Goal: Task Accomplishment & Management: Use online tool/utility

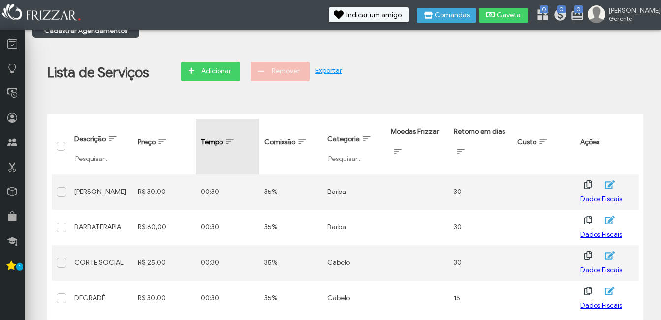
scroll to position [24, 0]
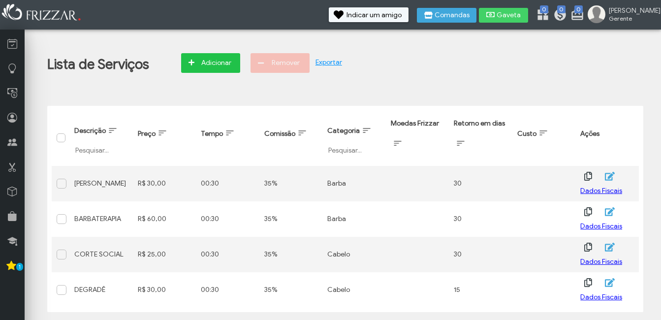
click at [204, 59] on span "Adicionar" at bounding box center [216, 63] width 34 height 15
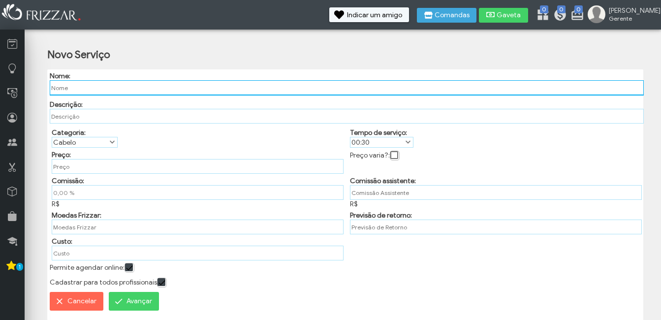
click at [148, 91] on input "text" at bounding box center [347, 87] width 594 height 15
type input "SOMBRANCELHA"
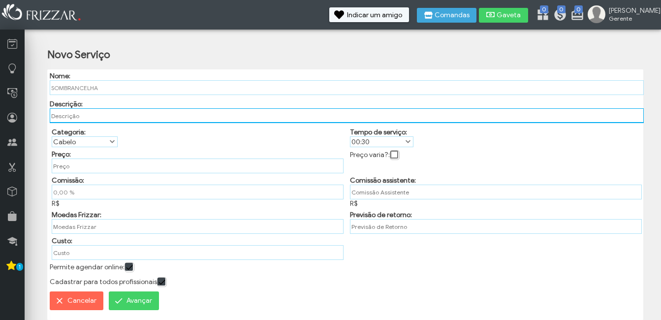
click at [77, 109] on input "text" at bounding box center [347, 115] width 594 height 15
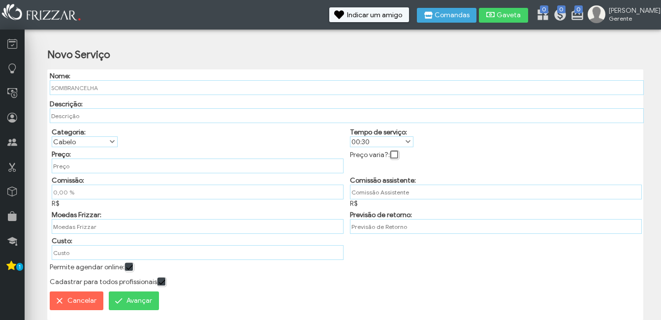
click at [85, 138] on label "Cabelo" at bounding box center [80, 142] width 56 height 10
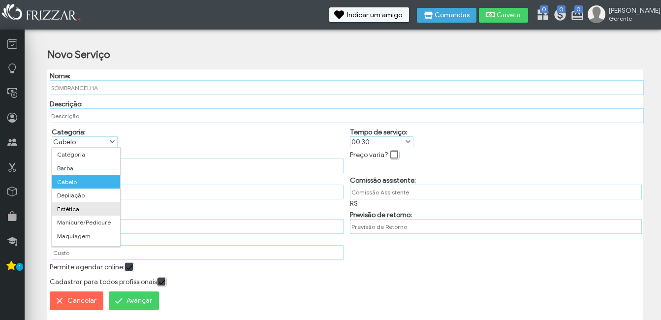
click at [88, 210] on li "Estética" at bounding box center [86, 209] width 68 height 14
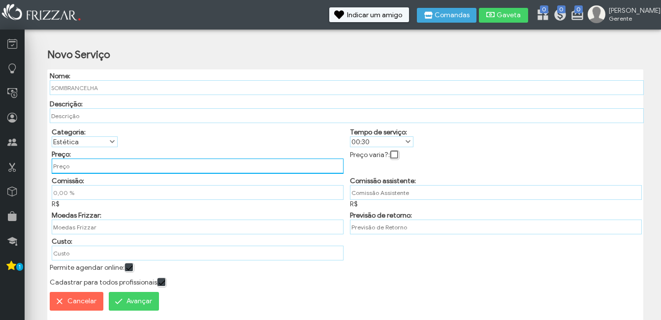
click at [83, 167] on input "text" at bounding box center [198, 165] width 292 height 15
type input "R$ 10,00"
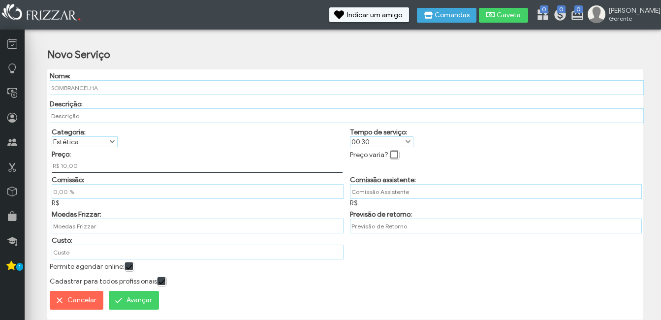
click at [152, 144] on div "Categoria: Categoria Barba Cabelo Depilação Estética Manicure/Pedicure Maquiage…" at bounding box center [196, 136] width 298 height 22
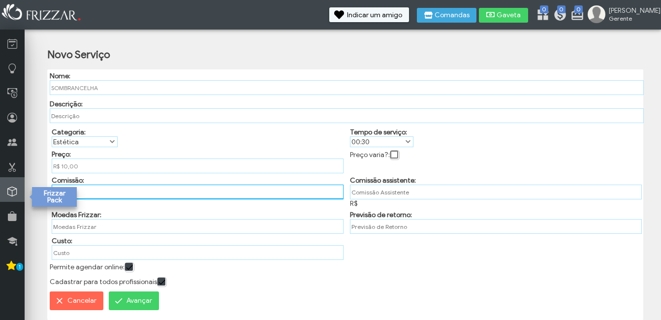
drag, startPoint x: 76, startPoint y: 191, endPoint x: 0, endPoint y: 186, distance: 76.4
click at [0, 186] on html "ui-button [PERSON_NAME] Minha Conta Home Treinamento Sair" at bounding box center [330, 160] width 661 height 320
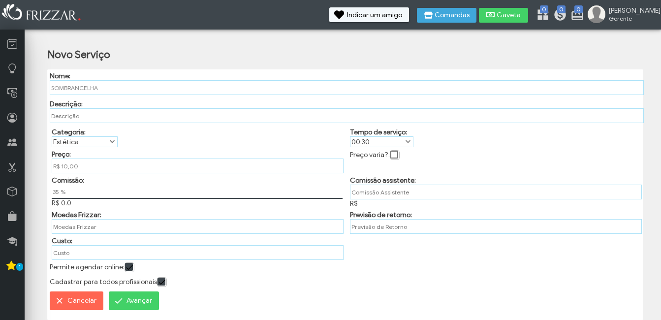
type input "35,00 %"
click at [120, 207] on div "Comissão: 35,00 % R$ 3.5" at bounding box center [196, 190] width 298 height 34
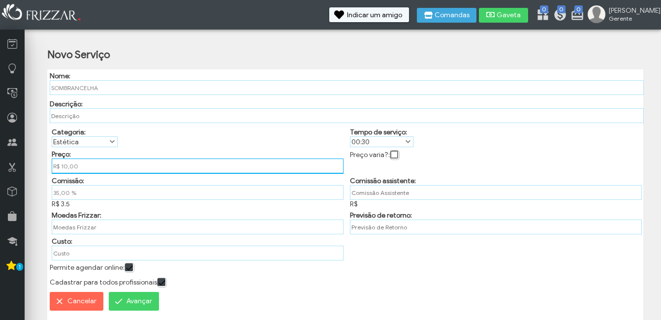
click at [66, 162] on input "R$ 10,00" at bounding box center [198, 165] width 292 height 15
type input "R$ 15,00"
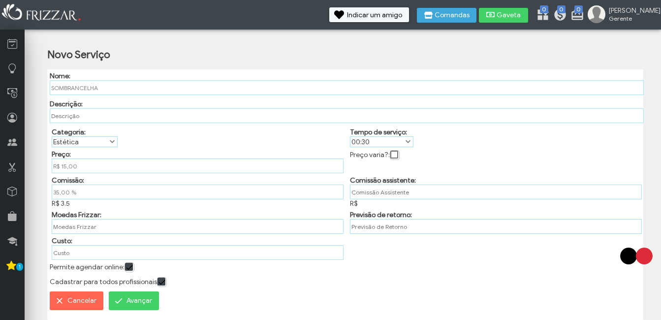
click at [148, 139] on div "Categoria: Categoria Barba Cabelo Depilação Estética Manicure/Pedicure Maquiage…" at bounding box center [196, 136] width 298 height 22
drag, startPoint x: 124, startPoint y: 302, endPoint x: 398, endPoint y: 242, distance: 280.4
click at [394, 246] on div "Nome: SOMBRANCELHA Descrição: Categoria: Categoria Barba Cabelo Depilação Estét…" at bounding box center [345, 194] width 596 height 250
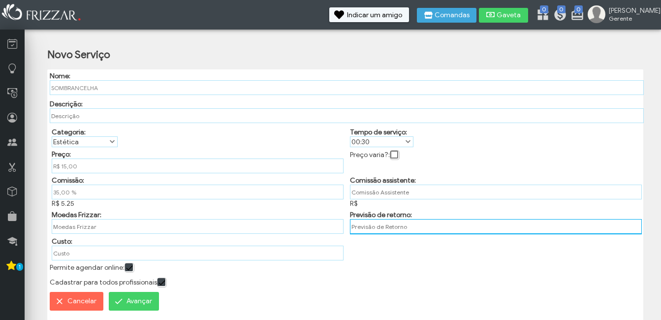
click at [371, 223] on input "text" at bounding box center [496, 226] width 292 height 15
type input "15"
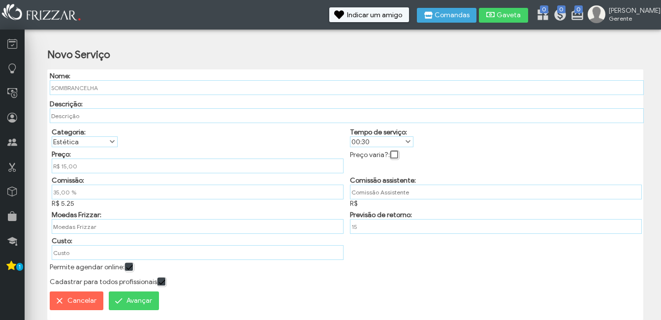
click at [126, 308] on span "Avançar" at bounding box center [139, 300] width 26 height 15
